Goal: Information Seeking & Learning: Learn about a topic

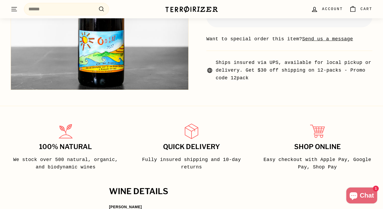
scroll to position [352, 0]
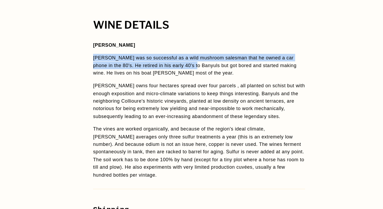
drag, startPoint x: 180, startPoint y: 73, endPoint x: 186, endPoint y: 83, distance: 11.8
click at [186, 83] on span "[PERSON_NAME] [PERSON_NAME] was so successful as a wild mushroom salesman that …" at bounding box center [191, 120] width 165 height 107
click at [186, 83] on span "[PERSON_NAME] was so successful as a wild mushroom salesman that he owned a car…" at bounding box center [188, 85] width 158 height 16
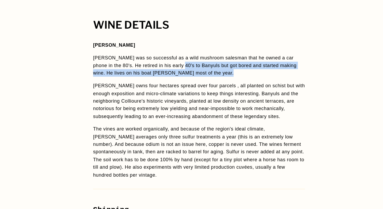
drag, startPoint x: 186, startPoint y: 83, endPoint x: 186, endPoint y: 91, distance: 7.4
click at [186, 91] on p "[PERSON_NAME] was so successful as a wild mushroom salesman that he owned a car…" at bounding box center [191, 86] width 165 height 18
drag, startPoint x: 186, startPoint y: 91, endPoint x: 186, endPoint y: 87, distance: 4.3
click at [186, 87] on p "[PERSON_NAME] was so successful as a wild mushroom salesman that he owned a car…" at bounding box center [191, 86] width 165 height 18
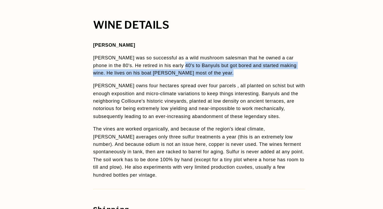
click at [186, 87] on span "[PERSON_NAME] was so successful as a wild mushroom salesman that he owned a car…" at bounding box center [188, 85] width 158 height 16
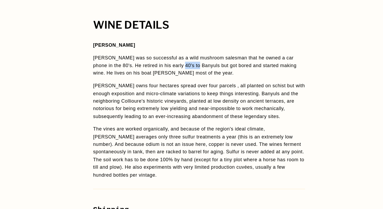
click at [186, 87] on span "[PERSON_NAME] was so successful as a wild mushroom salesman that he owned a car…" at bounding box center [188, 85] width 158 height 16
drag, startPoint x: 186, startPoint y: 87, endPoint x: 186, endPoint y: 84, distance: 2.7
click at [186, 84] on span "[PERSON_NAME] was so successful as a wild mushroom salesman that he owned a car…" at bounding box center [188, 85] width 158 height 16
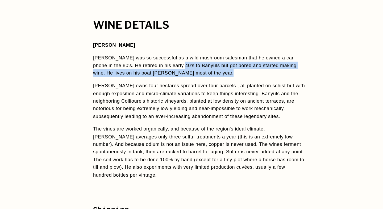
drag, startPoint x: 186, startPoint y: 84, endPoint x: 186, endPoint y: 91, distance: 6.6
click at [186, 91] on p "[PERSON_NAME] was so successful as a wild mushroom salesman that he owned a car…" at bounding box center [191, 86] width 165 height 18
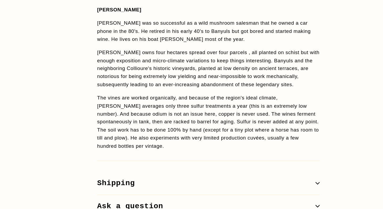
scroll to position [361, 0]
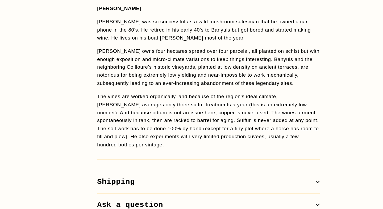
click at [182, 142] on span "The vines are worked organically, and because of the region's ideal climate, [P…" at bounding box center [191, 144] width 164 height 40
click at [182, 144] on span "The vines are worked organically, and because of the region's ideal climate, [P…" at bounding box center [191, 144] width 164 height 40
click at [184, 142] on span "The vines are worked organically, and because of the region's ideal climate, [P…" at bounding box center [191, 144] width 164 height 40
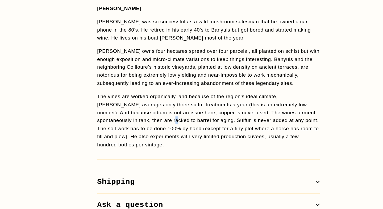
click at [184, 142] on span "The vines are worked organically, and because of the region's ideal climate, [P…" at bounding box center [191, 144] width 164 height 40
click at [181, 142] on span "The vines are worked organically, and because of the region's ideal climate, [P…" at bounding box center [191, 144] width 164 height 40
click at [182, 143] on span "The vines are worked organically, and because of the region's ideal climate, [P…" at bounding box center [191, 144] width 164 height 40
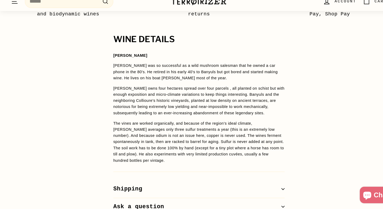
scroll to position [360, 0]
